Goal: Task Accomplishment & Management: Manage account settings

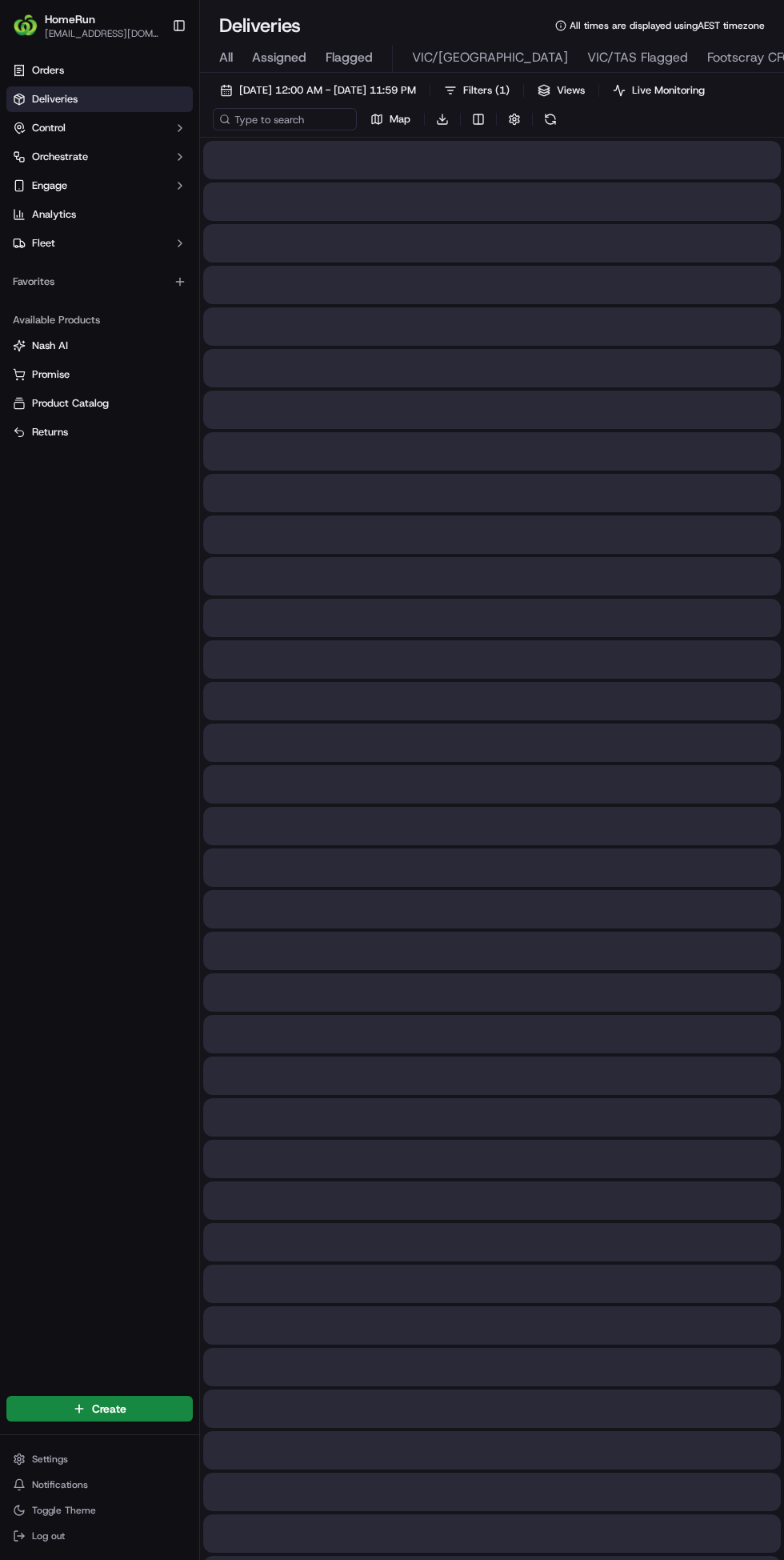
click at [78, 78] on link "Orders" at bounding box center [99, 70] width 187 height 26
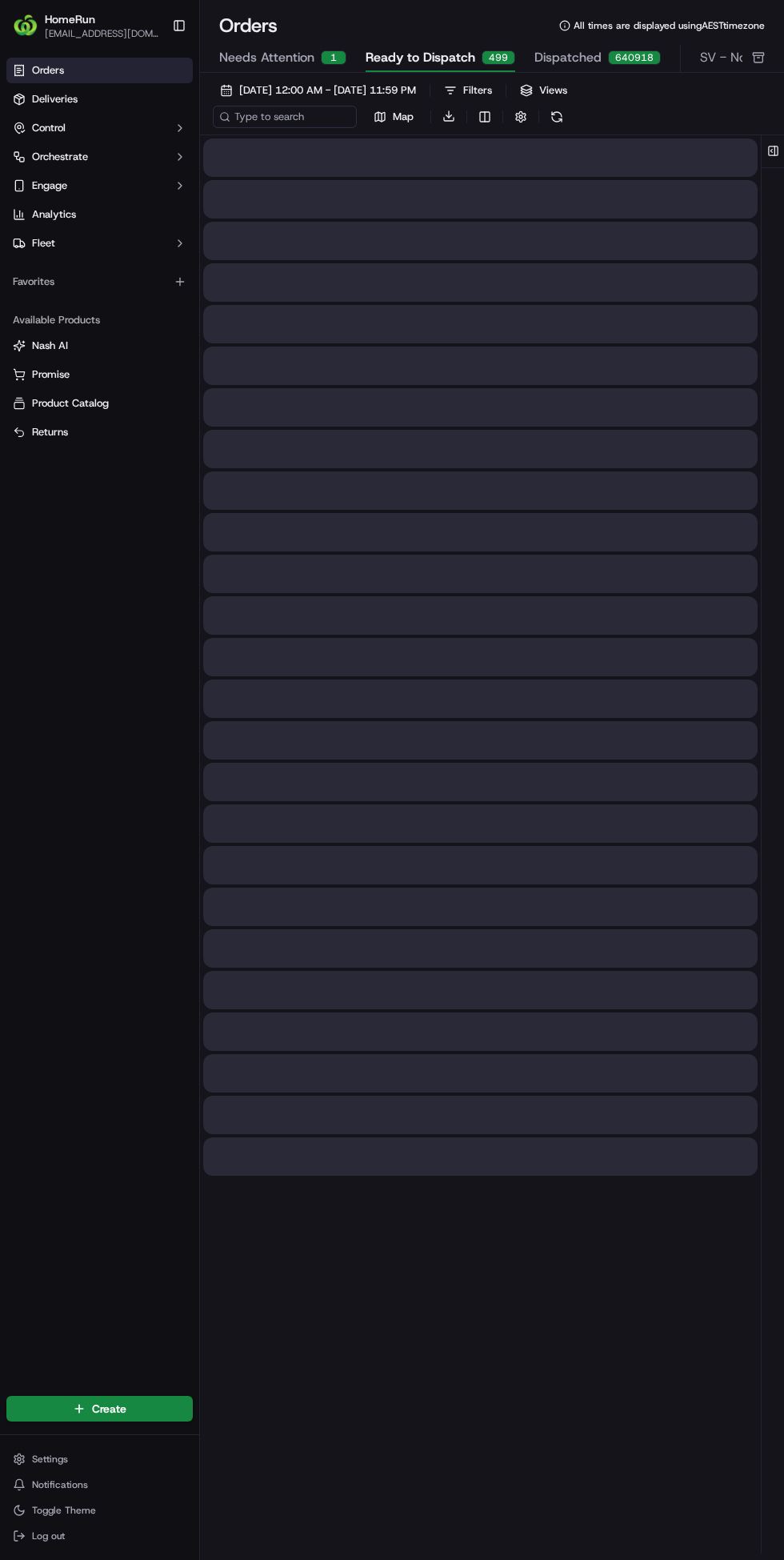
click at [266, 99] on button "[DATE] 12:00 AM - [DATE] 11:59 PM" at bounding box center [318, 90] width 211 height 23
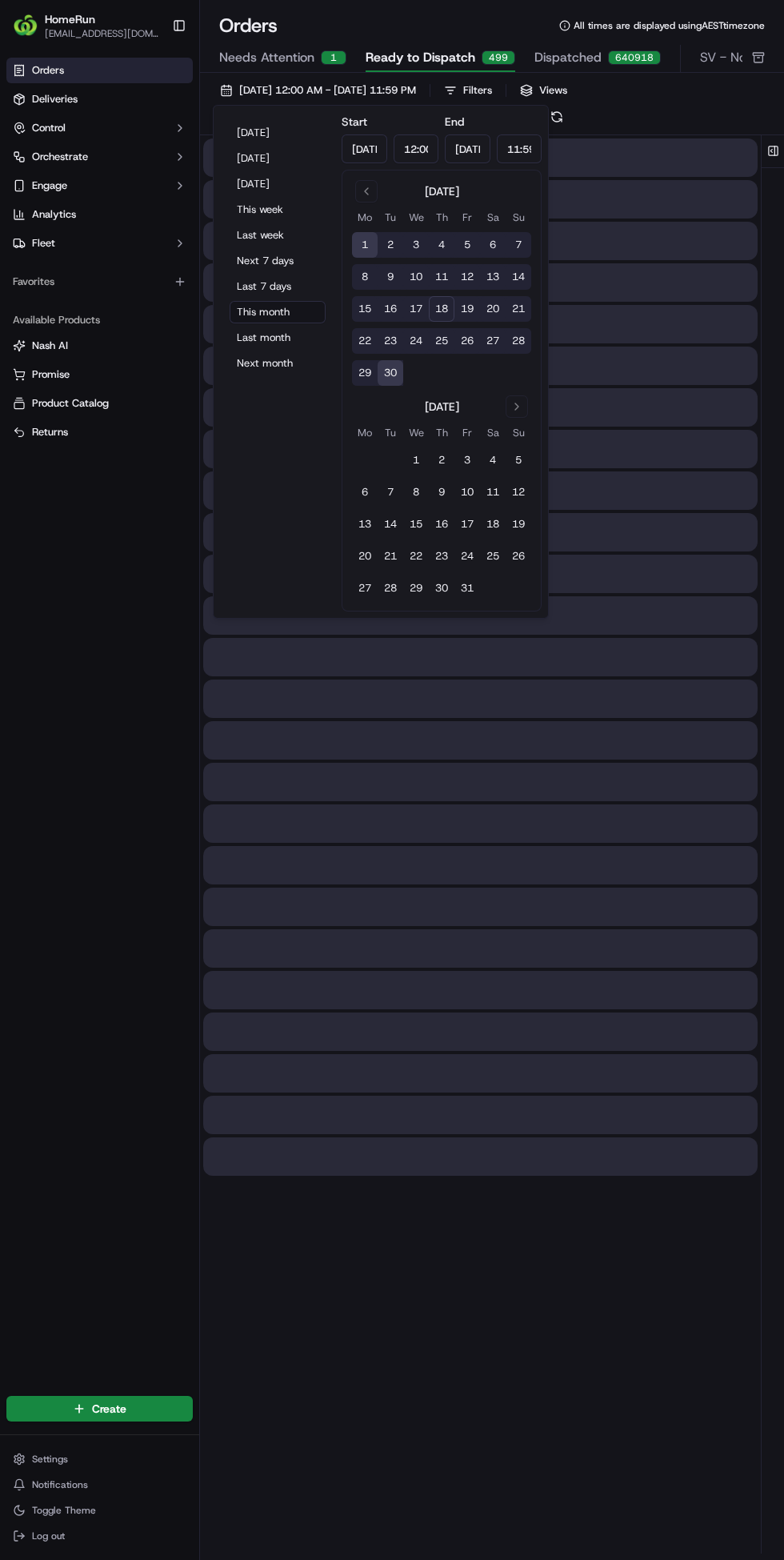
click at [258, 132] on button "[DATE]" at bounding box center [277, 133] width 96 height 23
type input "[DATE]"
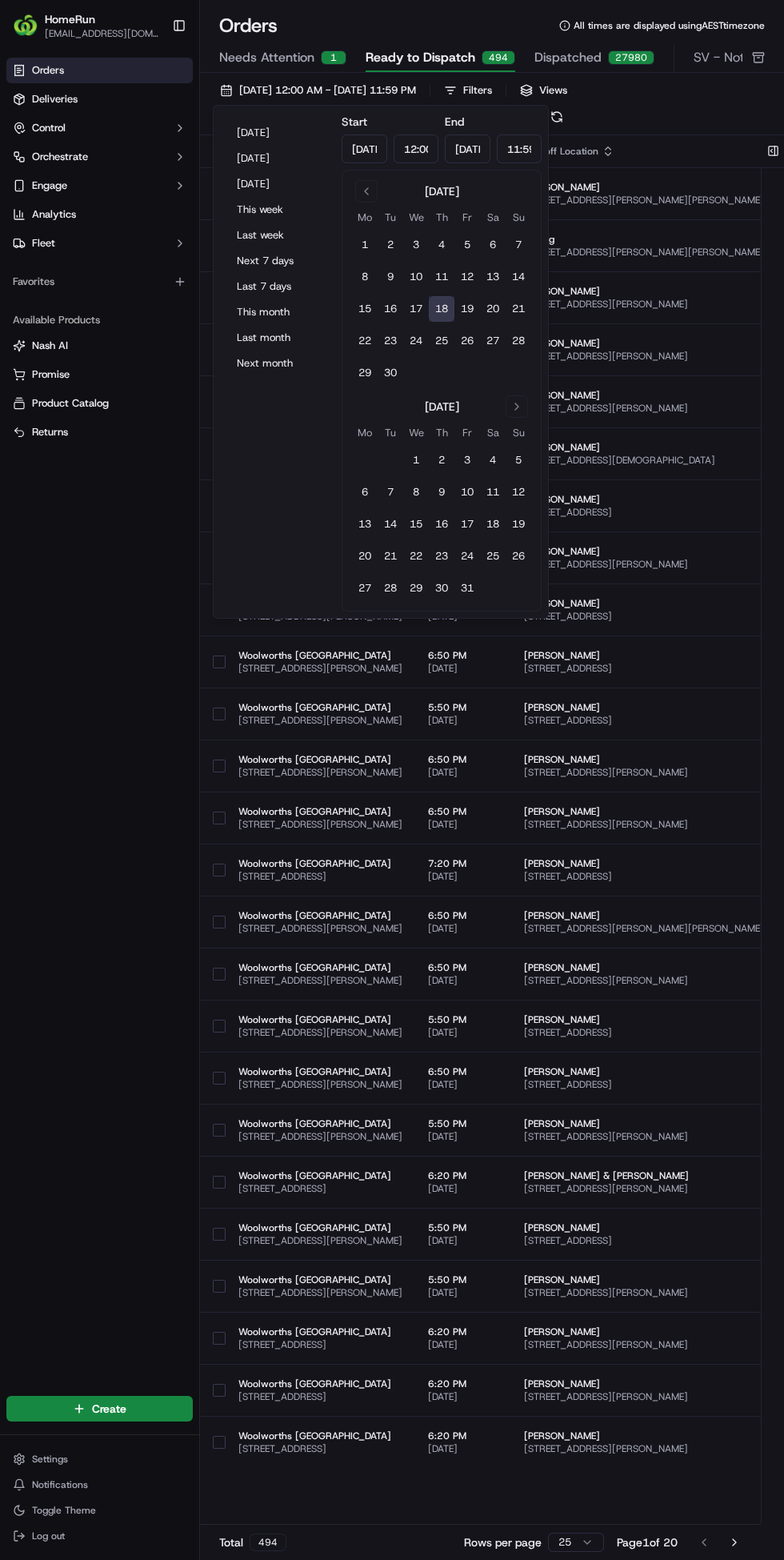
click at [281, 48] on span "Needs Attention" at bounding box center [266, 57] width 95 height 19
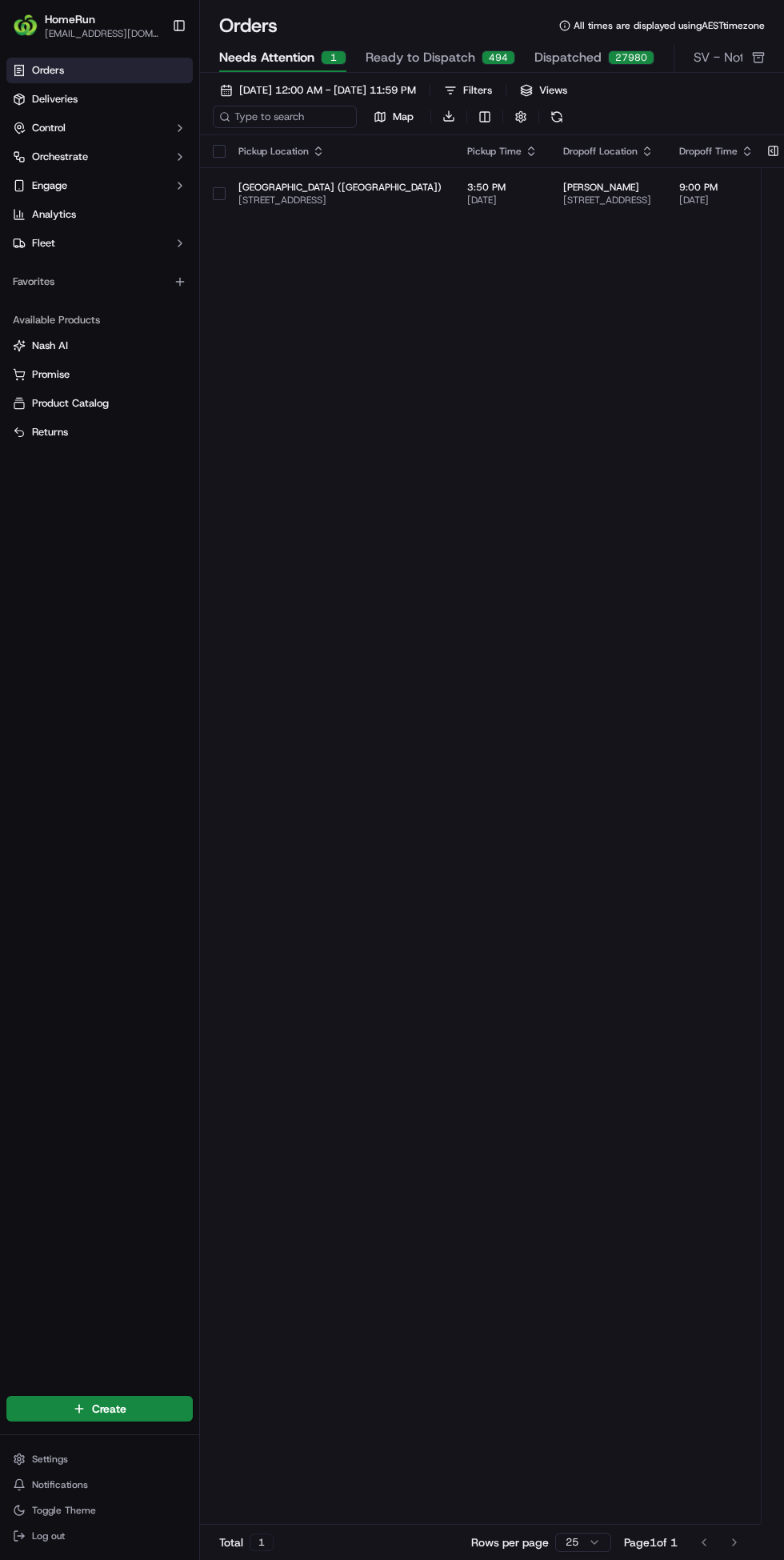
click at [220, 193] on button "button" at bounding box center [220, 194] width 13 height 13
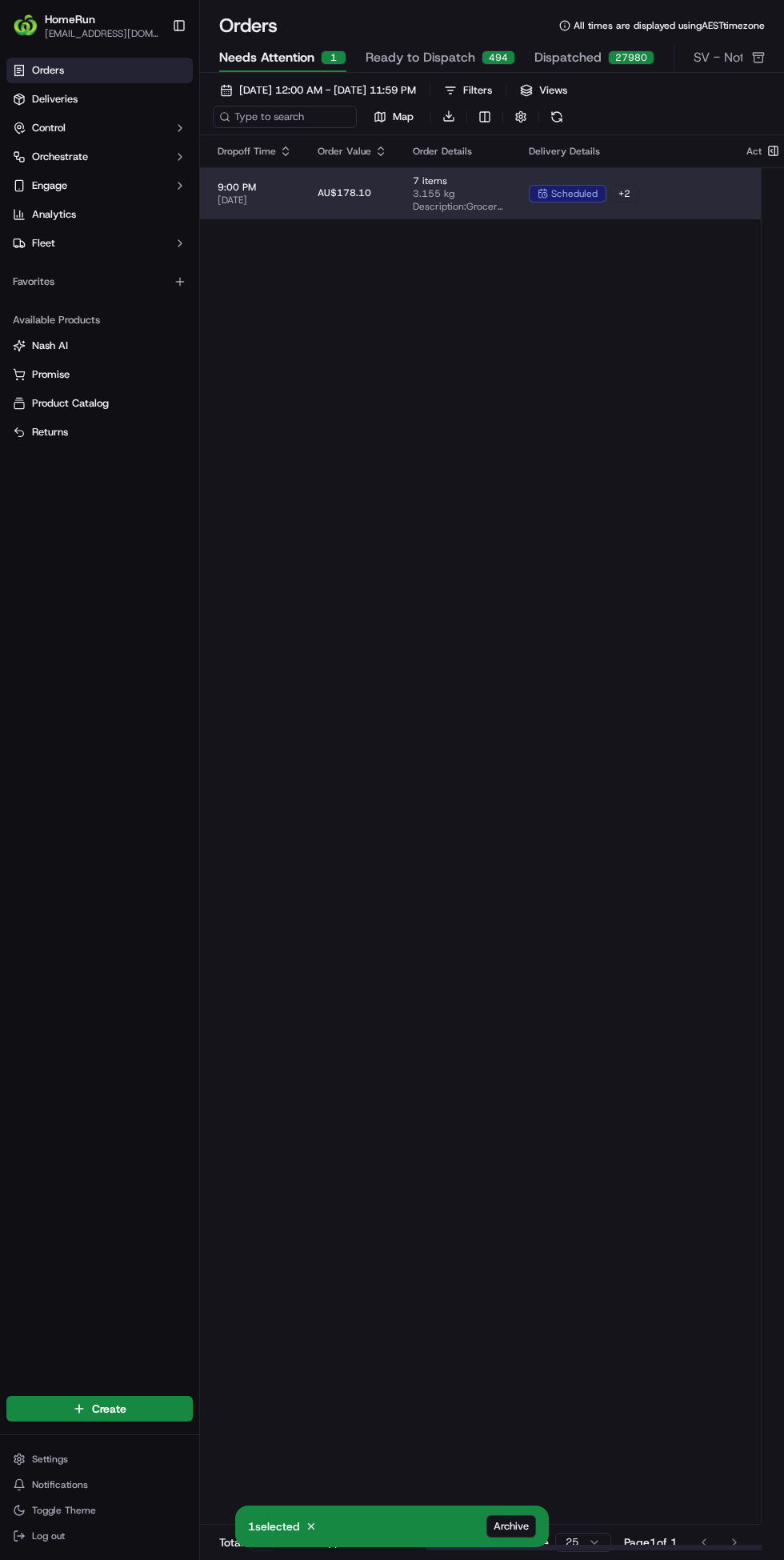
scroll to position [0, 475]
click at [358, 194] on span "AU$178.10" at bounding box center [332, 193] width 53 height 13
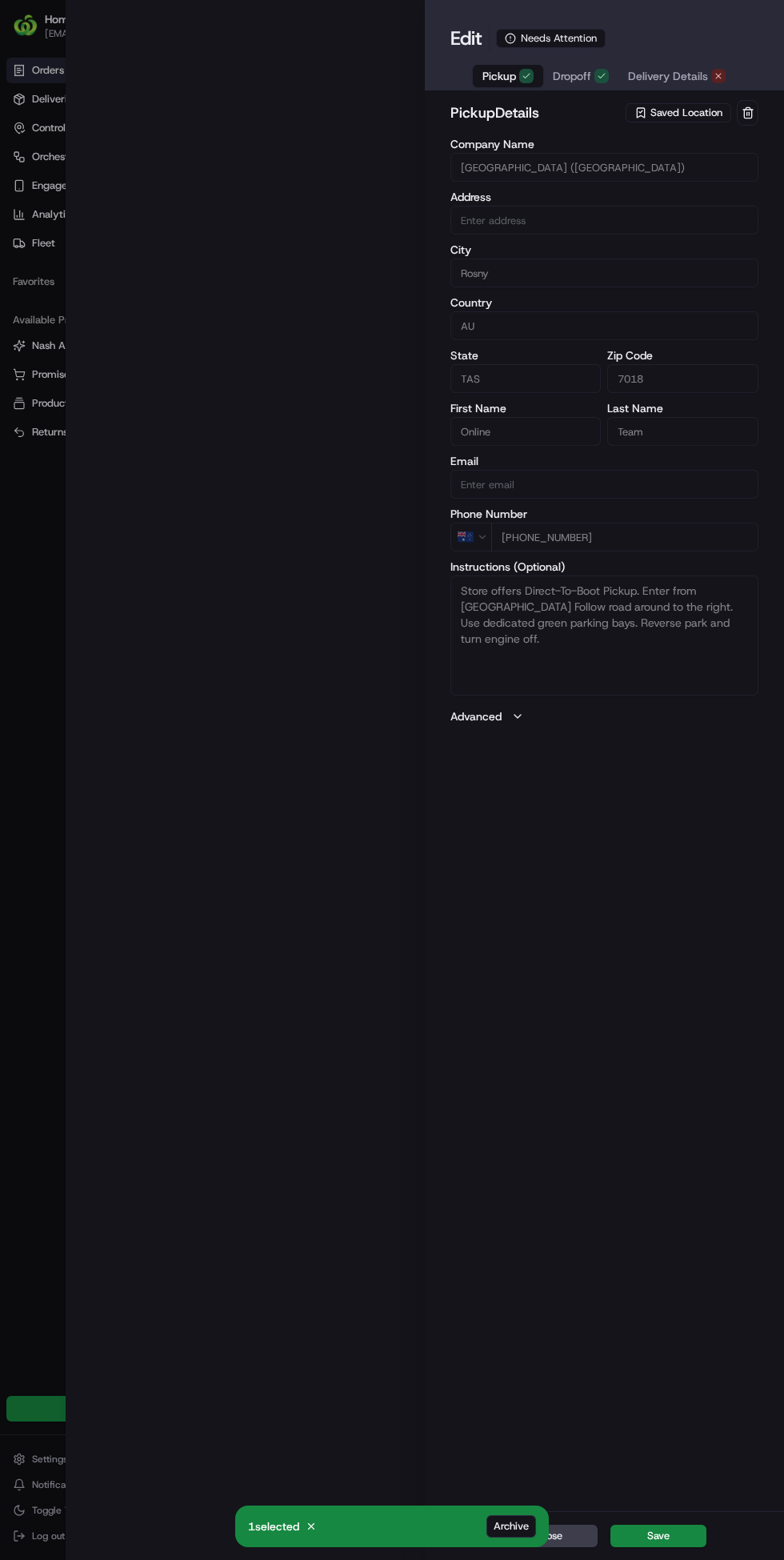
type input "[STREET_ADDRESS]"
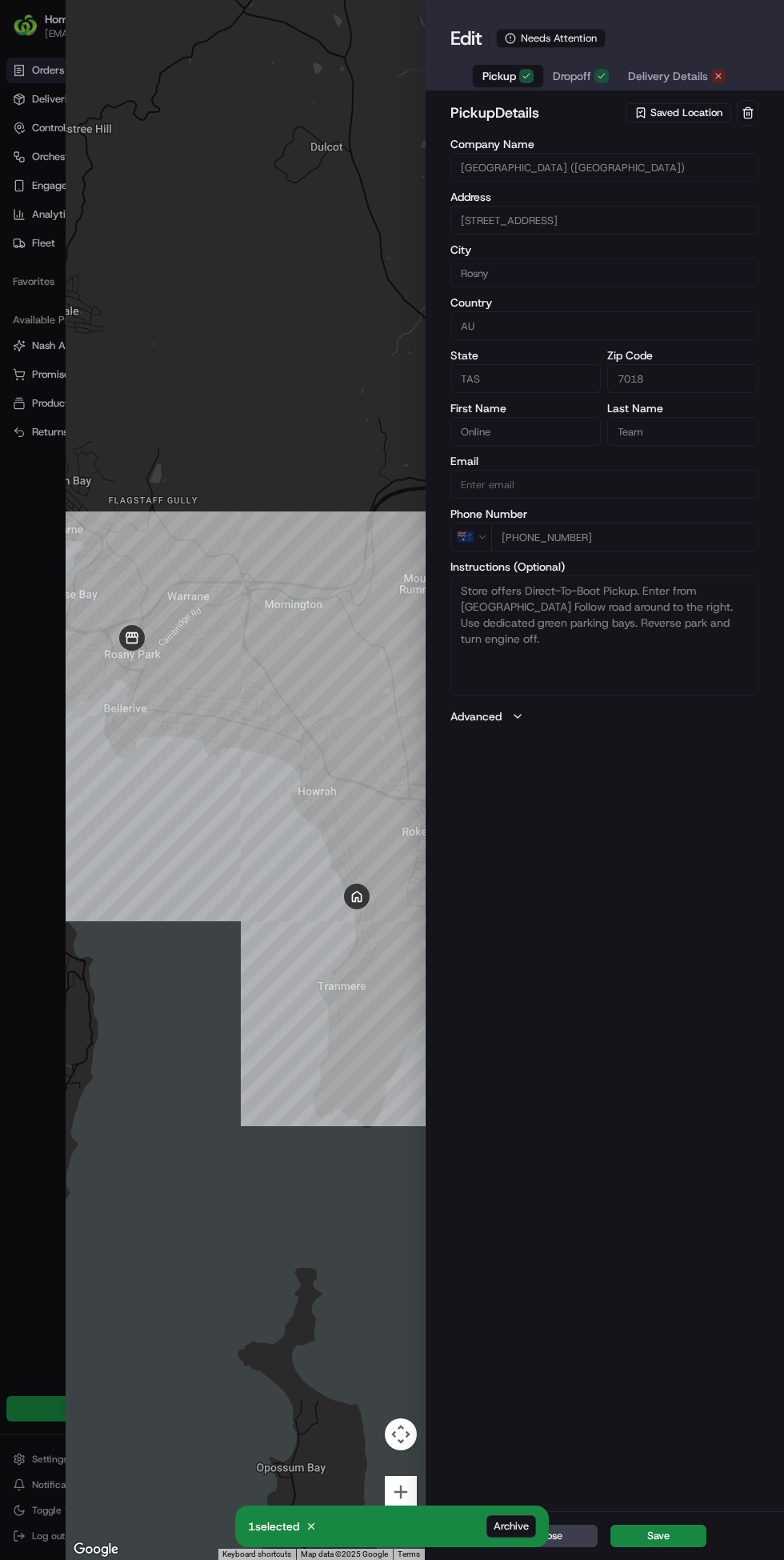
click at [514, 69] on span "Pickup" at bounding box center [499, 76] width 34 height 16
click at [668, 74] on span "Delivery Details" at bounding box center [668, 76] width 80 height 16
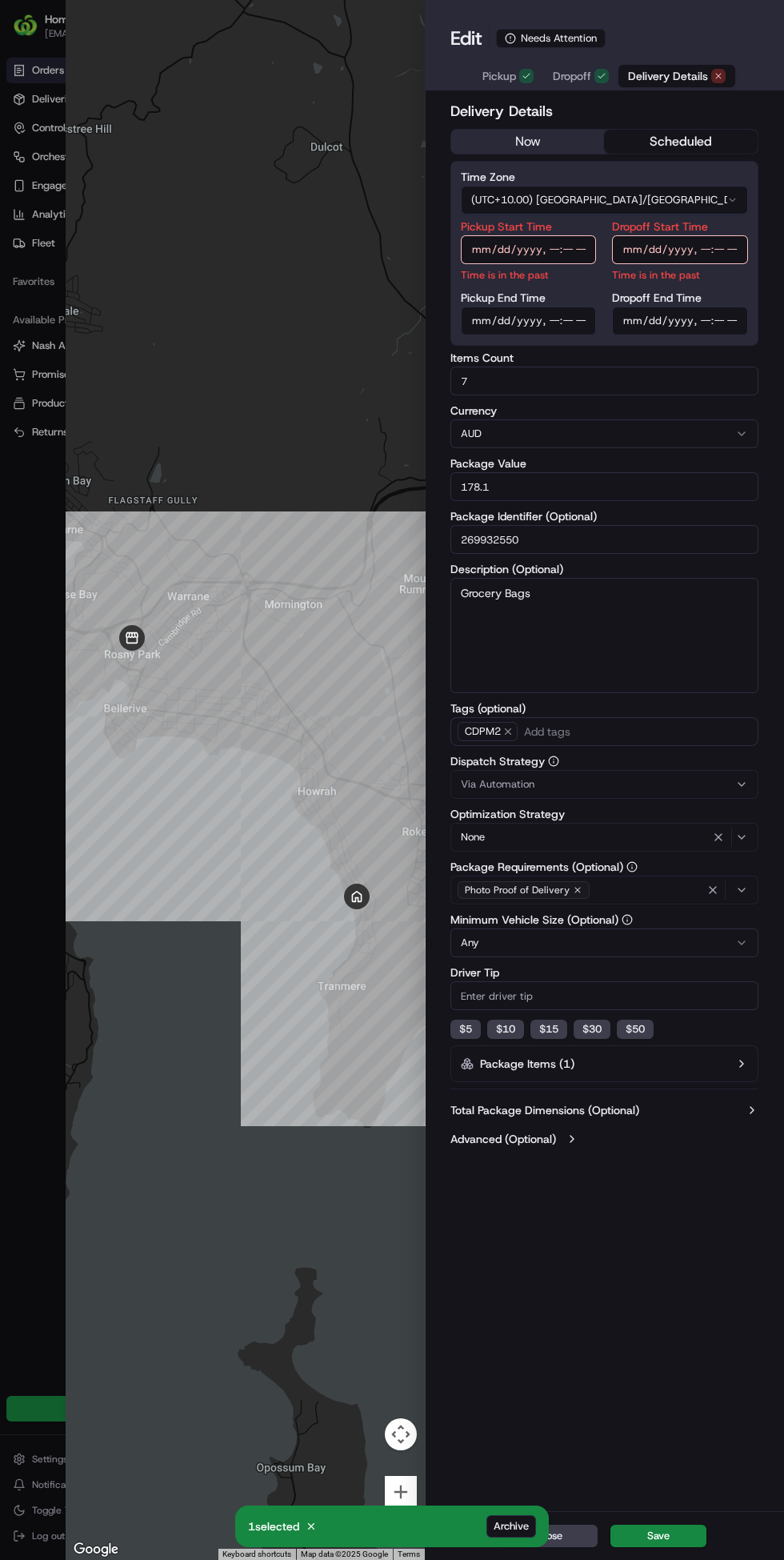
click at [517, 149] on button "now" at bounding box center [528, 142] width 153 height 24
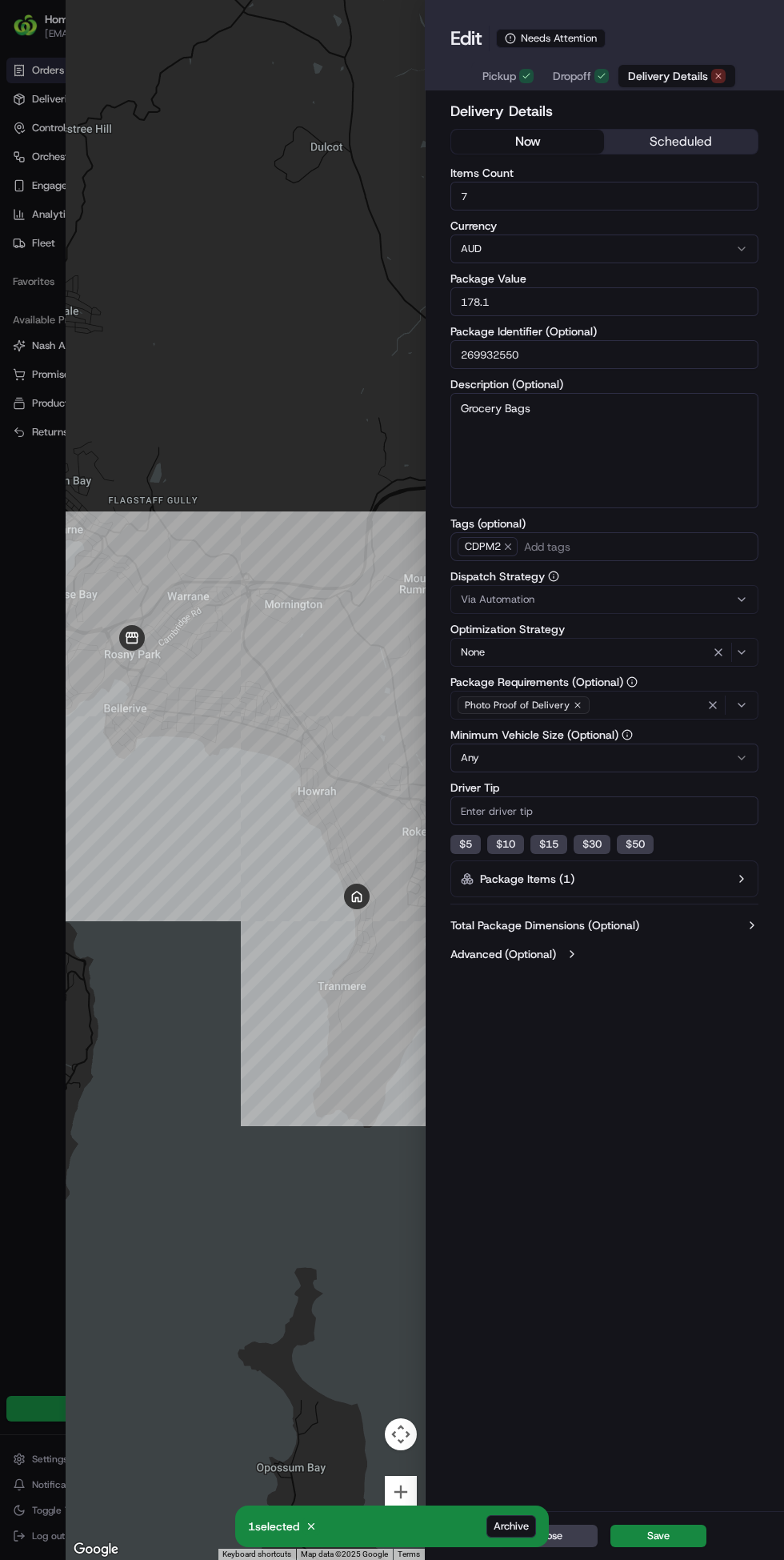
click at [665, 1533] on button "Save" at bounding box center [658, 1537] width 96 height 23
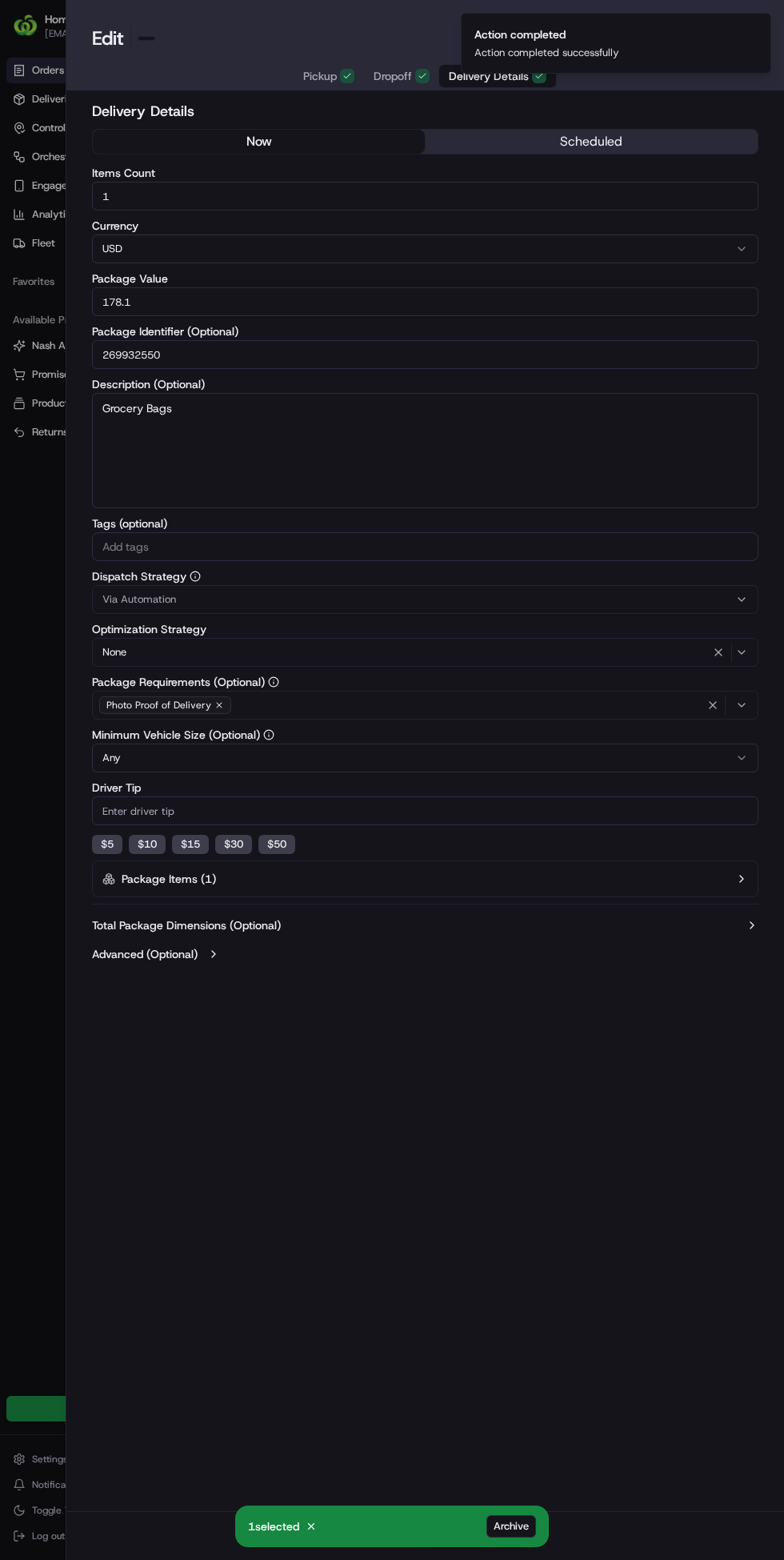
type input "1"
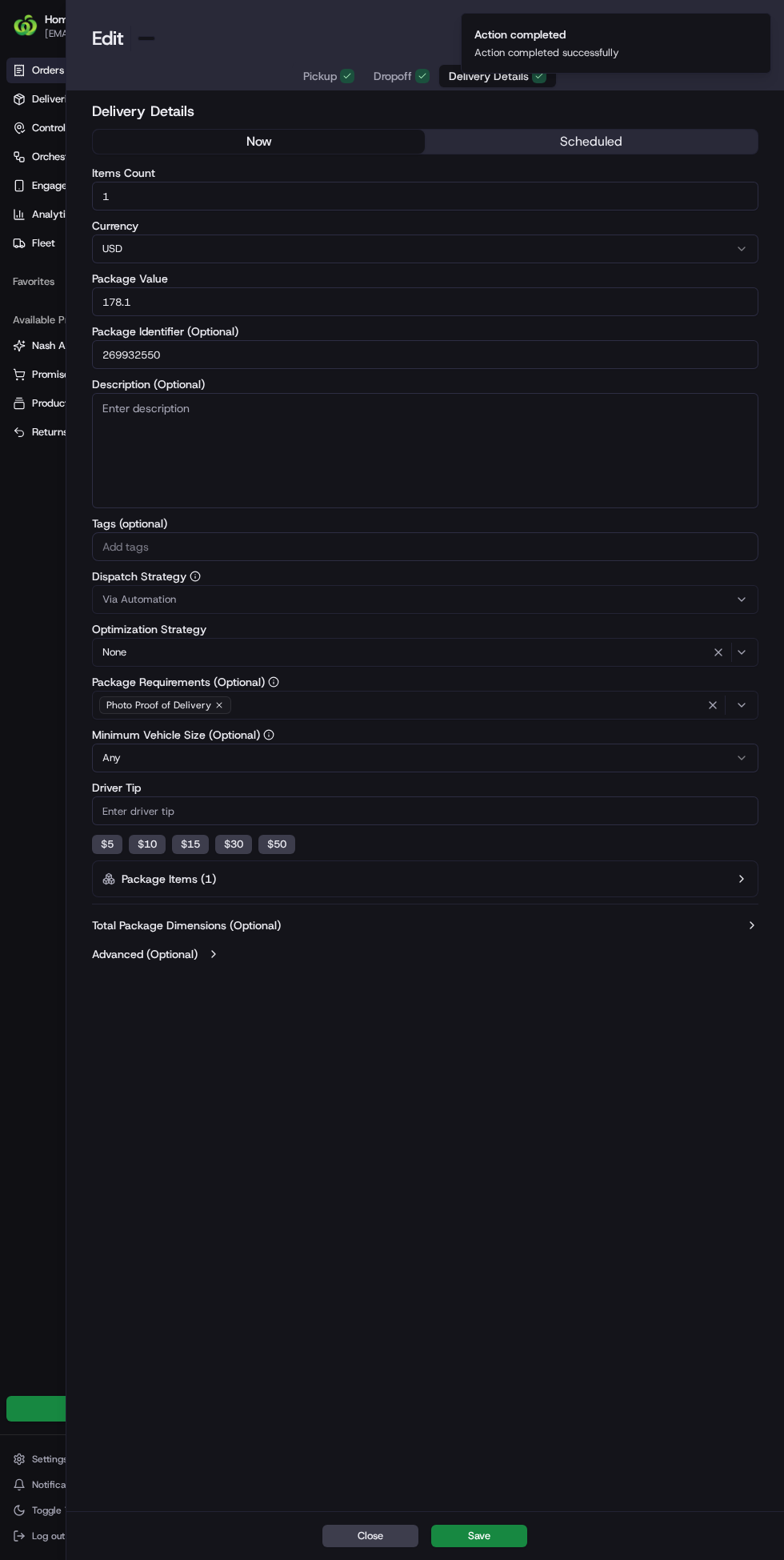
scroll to position [0, 351]
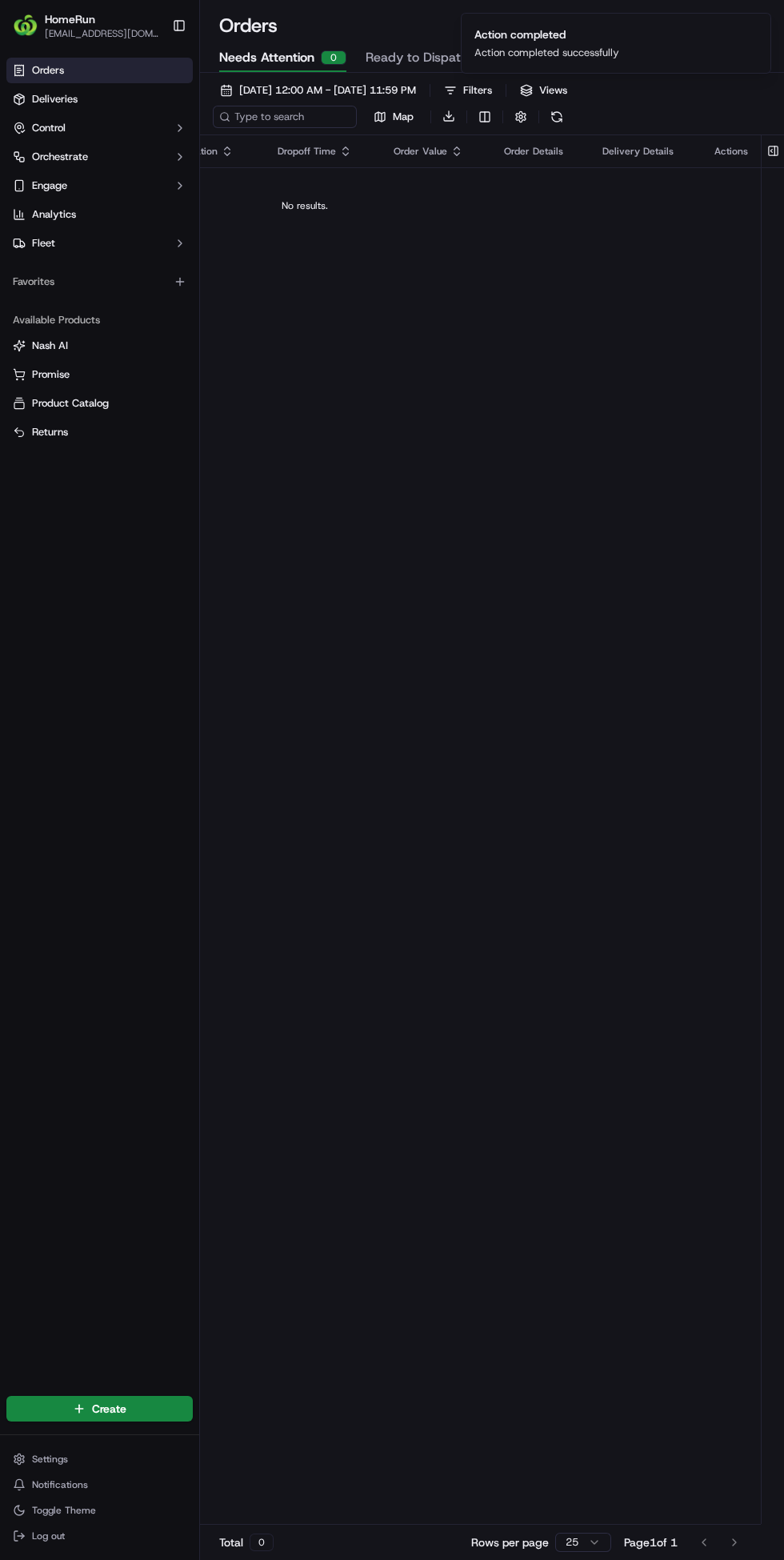
click at [388, 58] on span "Ready to Dispatch" at bounding box center [421, 57] width 110 height 19
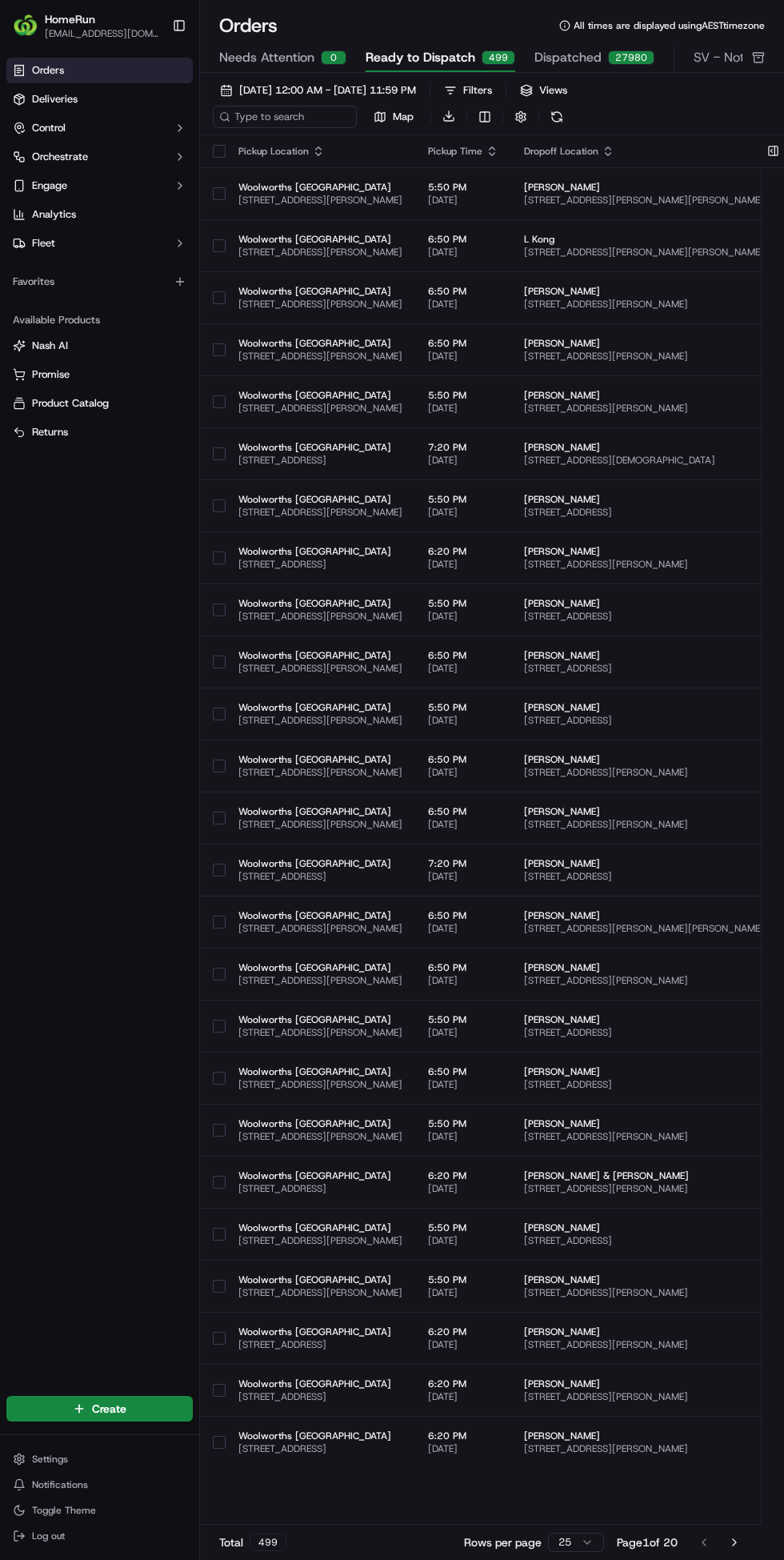
click at [498, 150] on icon "button" at bounding box center [492, 151] width 13 height 13
click at [526, 198] on button "Pickup Start Time (Latest)" at bounding box center [567, 193] width 146 height 19
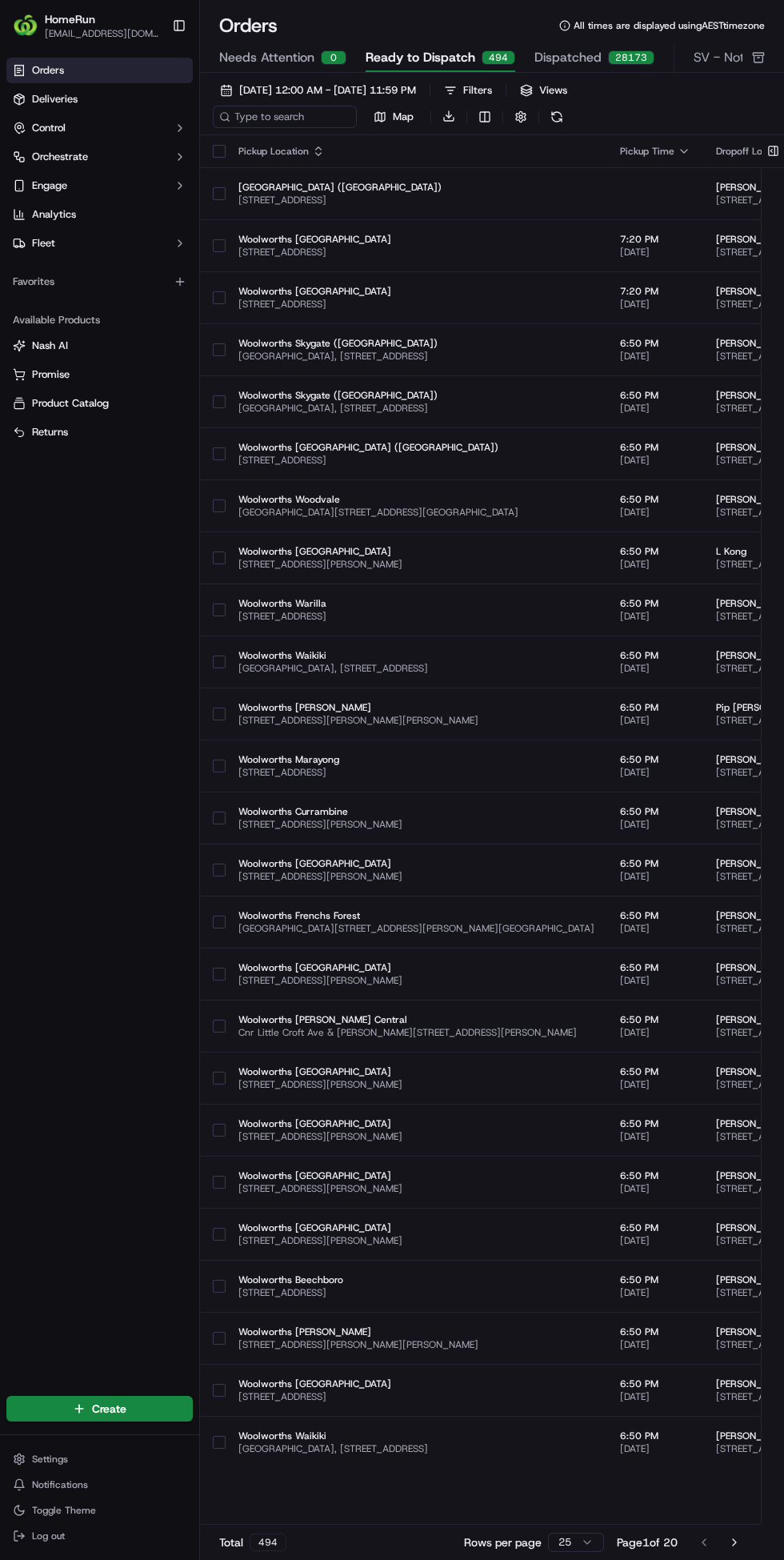
click at [219, 193] on button "button" at bounding box center [220, 194] width 13 height 13
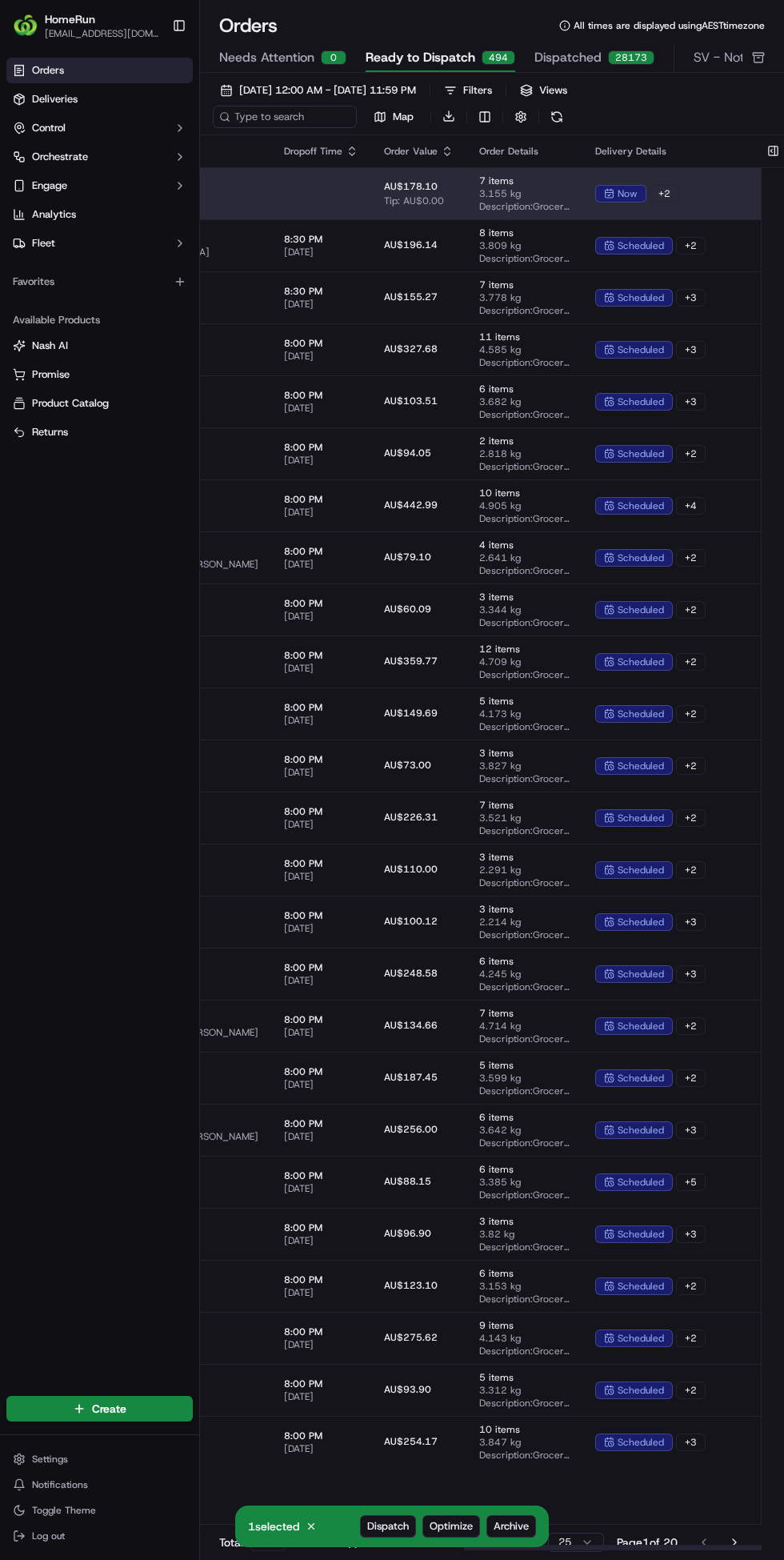
scroll to position [0, 975]
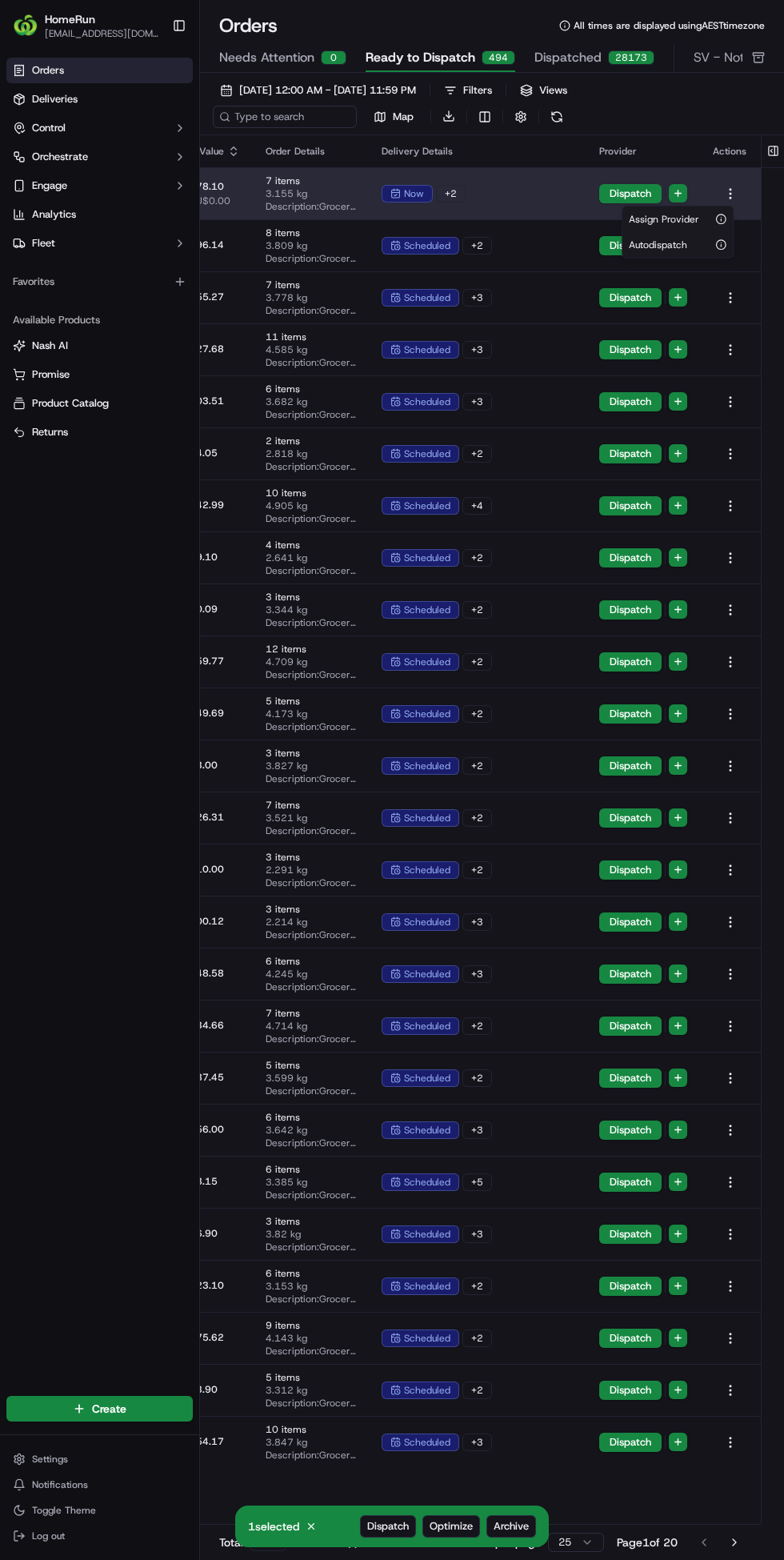
click at [677, 193] on html "HomeRun [EMAIL_ADDRESS][DOMAIN_NAME] Toggle Sidebar Orders Deliveries Control O…" at bounding box center [392, 780] width 784 height 1560
click at [655, 244] on span "Autodispatch" at bounding box center [658, 245] width 58 height 13
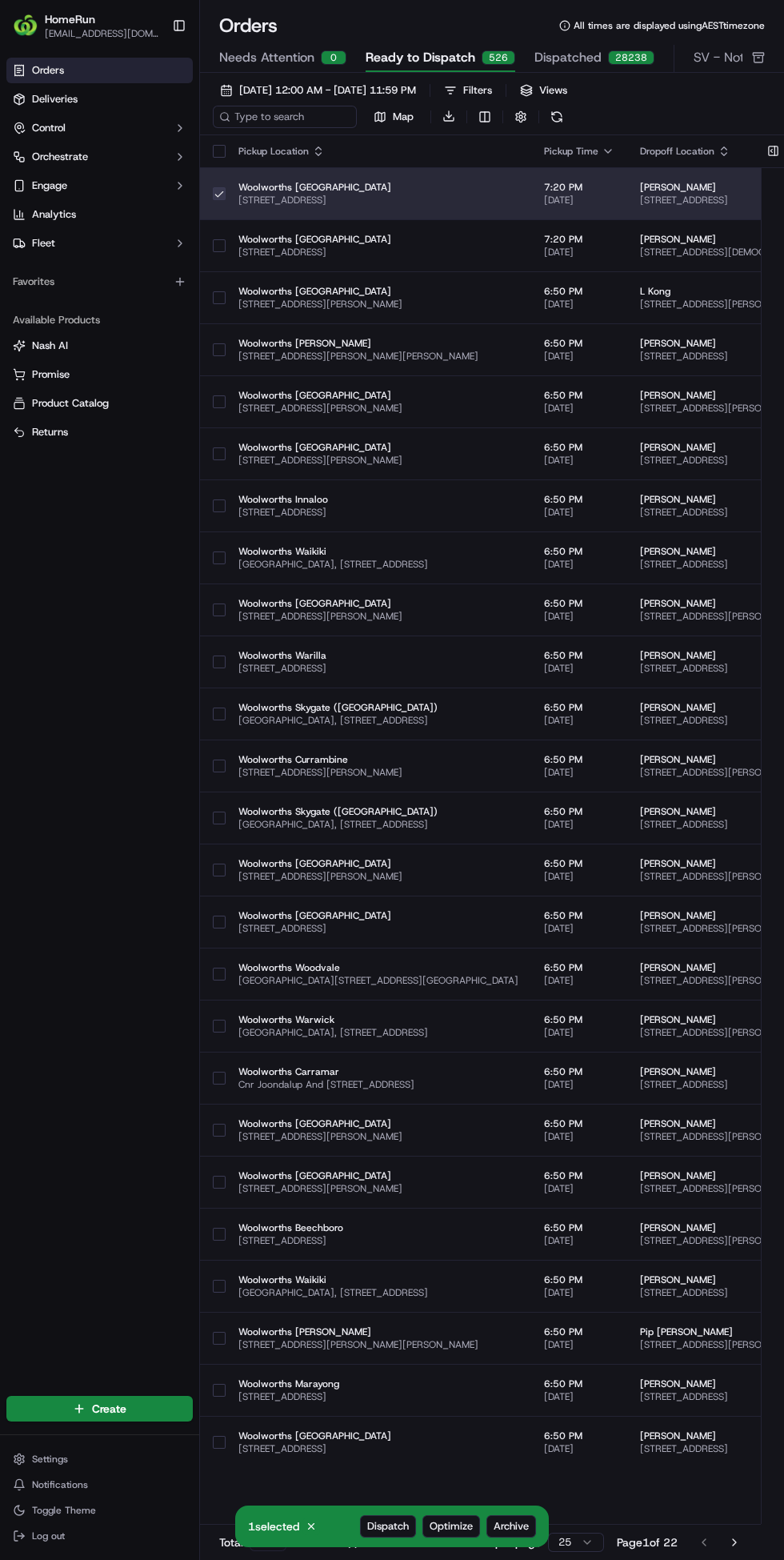
click at [219, 193] on button "button" at bounding box center [220, 194] width 13 height 13
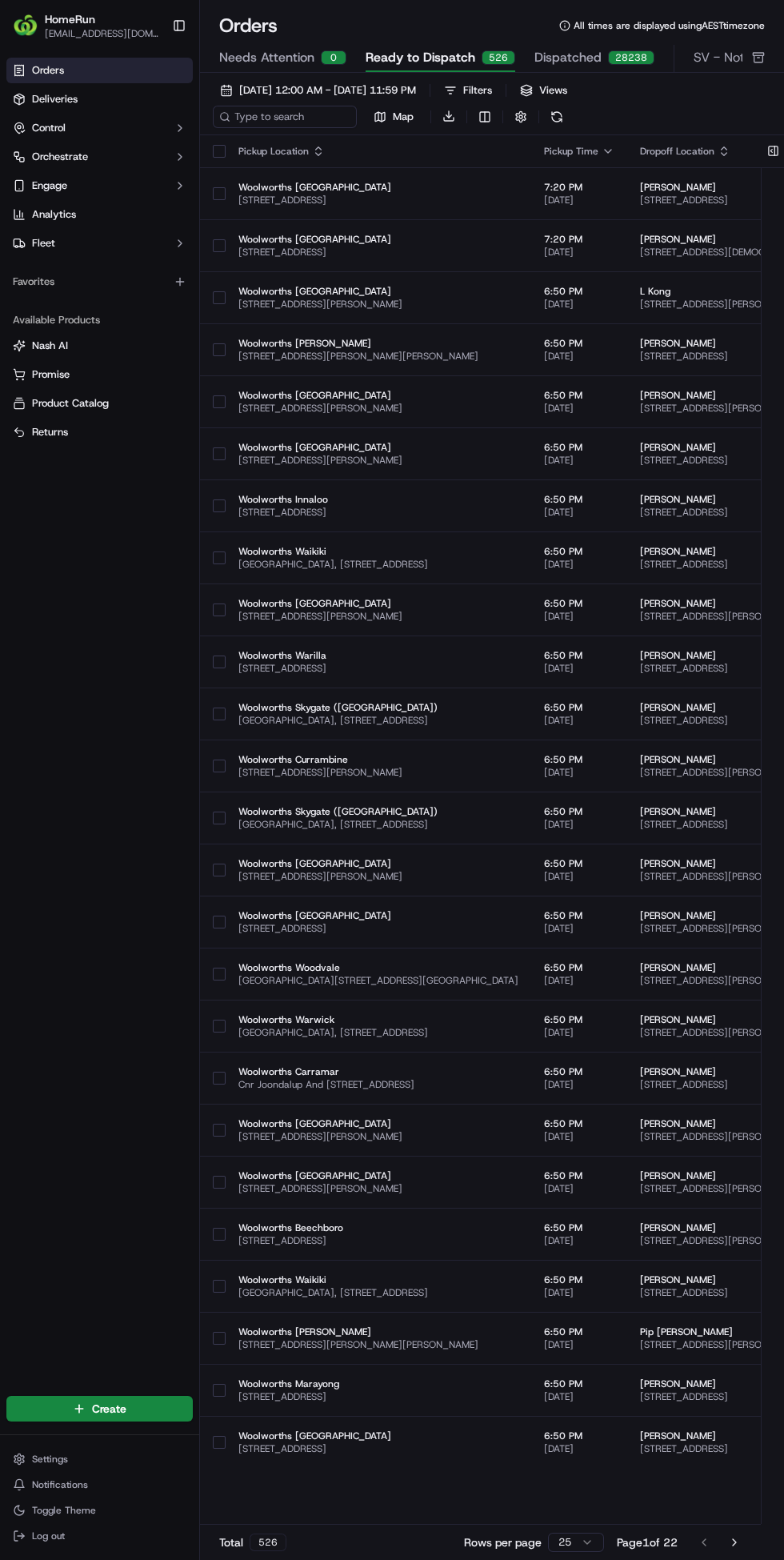
click at [614, 145] on div "Pickup Time" at bounding box center [579, 151] width 70 height 13
click at [614, 150] on icon "button" at bounding box center [608, 151] width 13 height 13
click at [658, 176] on button "Pickup Start Time (Earliest)" at bounding box center [702, 170] width 167 height 19
